Goal: Find specific page/section: Find specific page/section

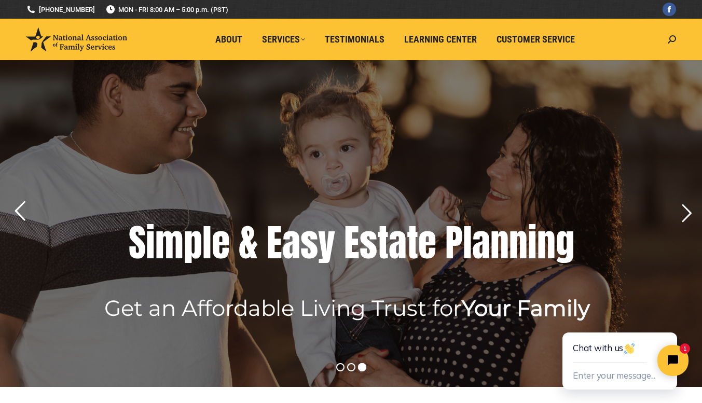
click at [24, 209] on rs-arrow at bounding box center [20, 211] width 26 height 26
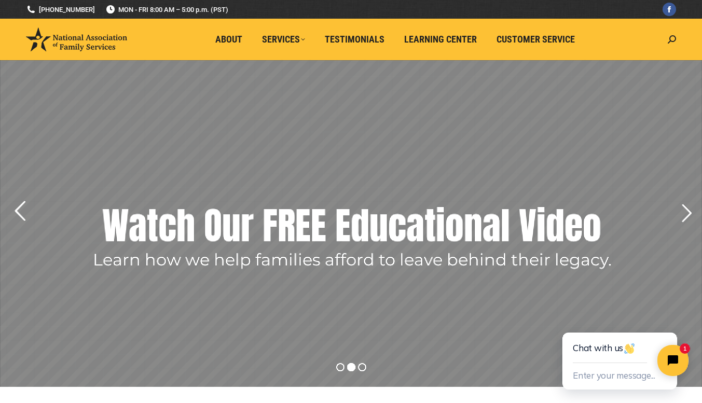
click at [24, 209] on rs-arrow at bounding box center [20, 211] width 26 height 26
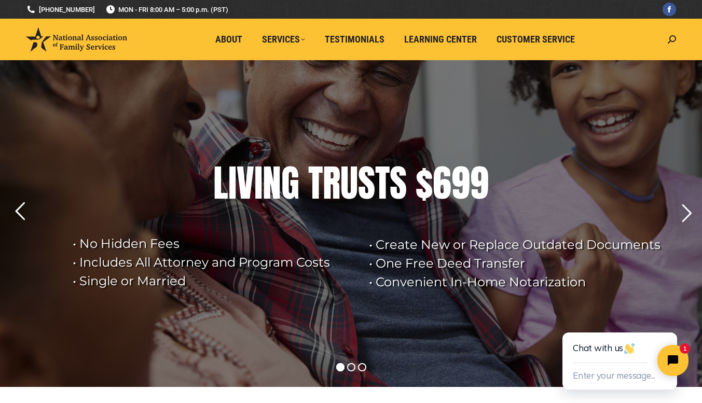
click at [112, 251] on rs-layer "• No Hidden Fees • Includes All Attorney and Program Costs • Single or Married" at bounding box center [214, 263] width 283 height 56
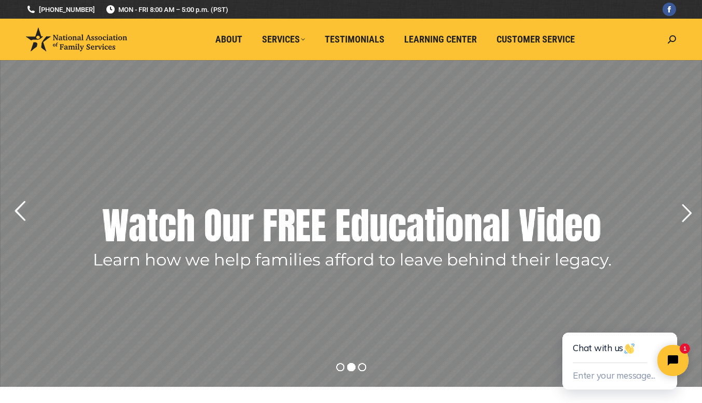
click at [19, 209] on rs-arrow at bounding box center [20, 211] width 26 height 26
click at [22, 211] on rs-arrow at bounding box center [20, 211] width 26 height 26
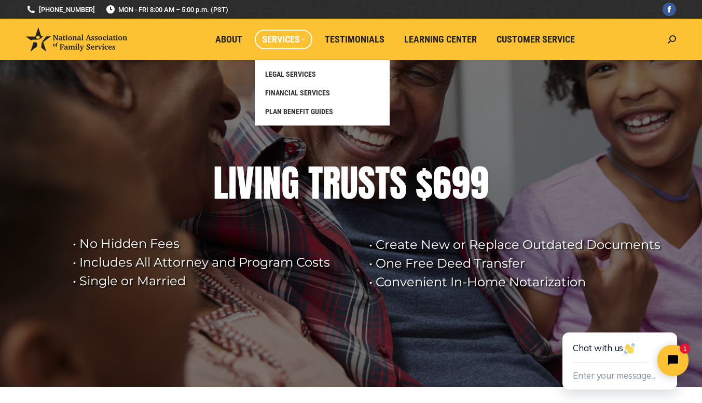
click at [291, 35] on span "Services" at bounding box center [283, 39] width 43 height 11
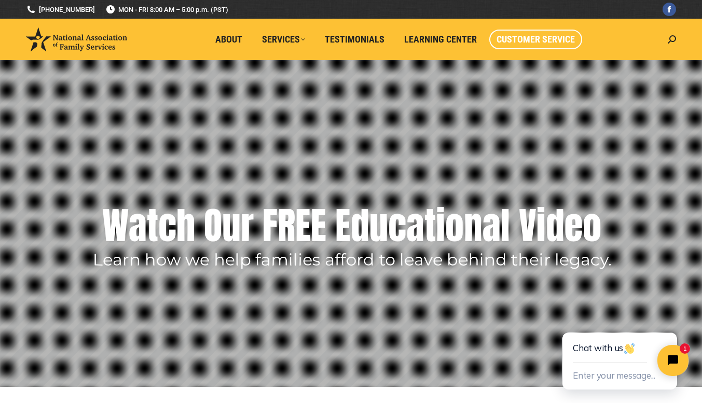
click at [545, 38] on span "Customer Service" at bounding box center [536, 39] width 78 height 11
